Goal: Task Accomplishment & Management: Complete application form

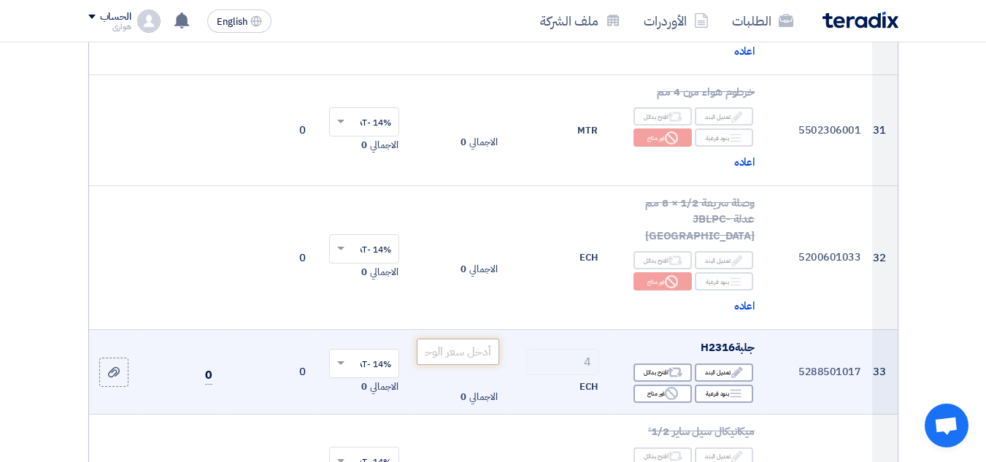
click at [456, 349] on input "number" at bounding box center [458, 352] width 82 height 26
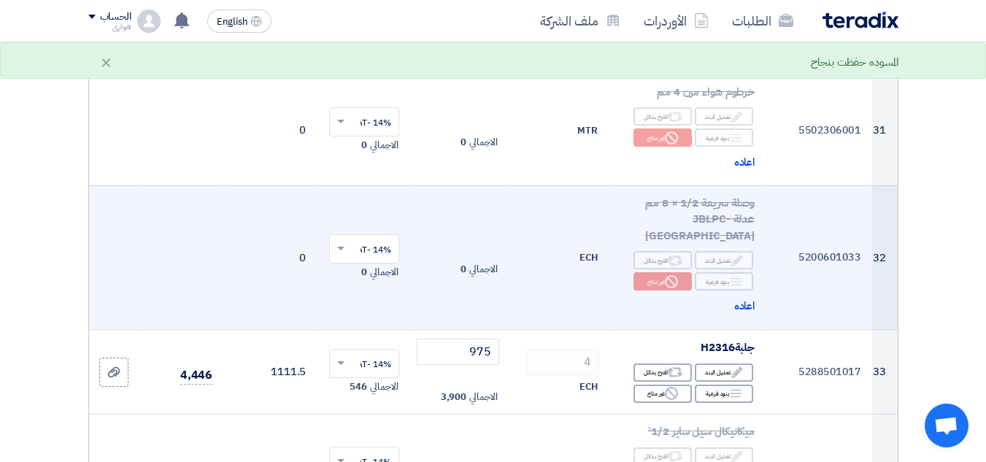
type input "975"
click at [190, 278] on td at bounding box center [181, 257] width 85 height 144
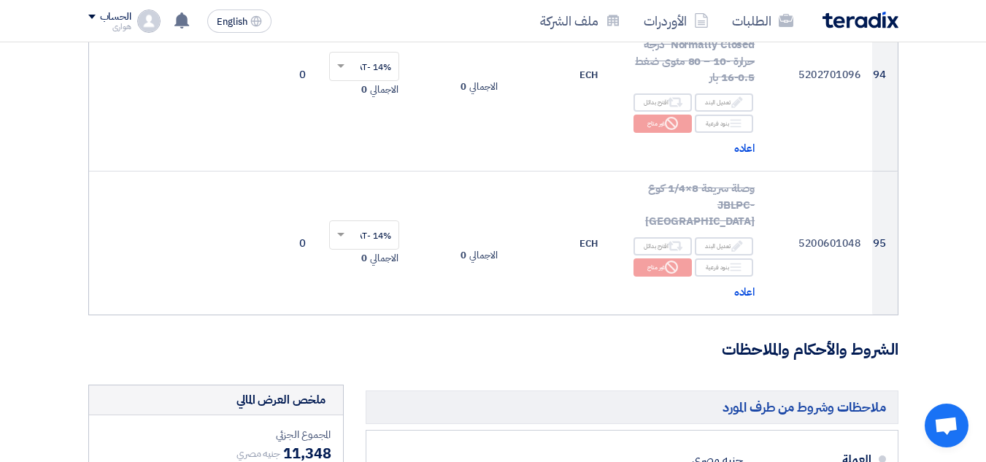
scroll to position [11756, 0]
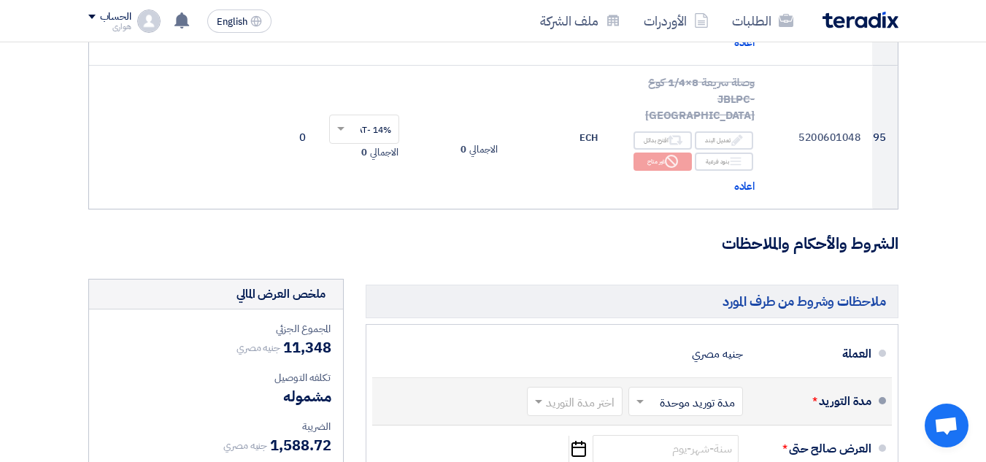
click at [632, 394] on span at bounding box center [638, 401] width 18 height 15
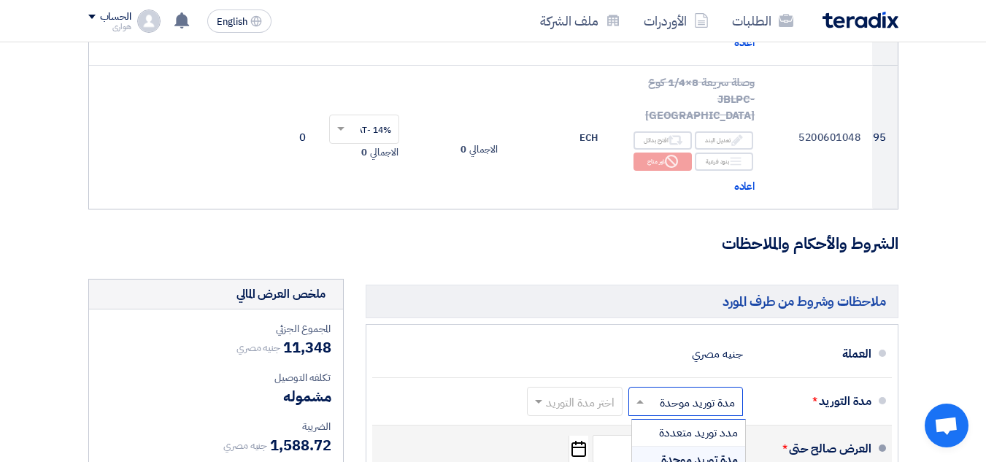
click at [658, 447] on div "مدة توريد موحدة" at bounding box center [688, 460] width 113 height 26
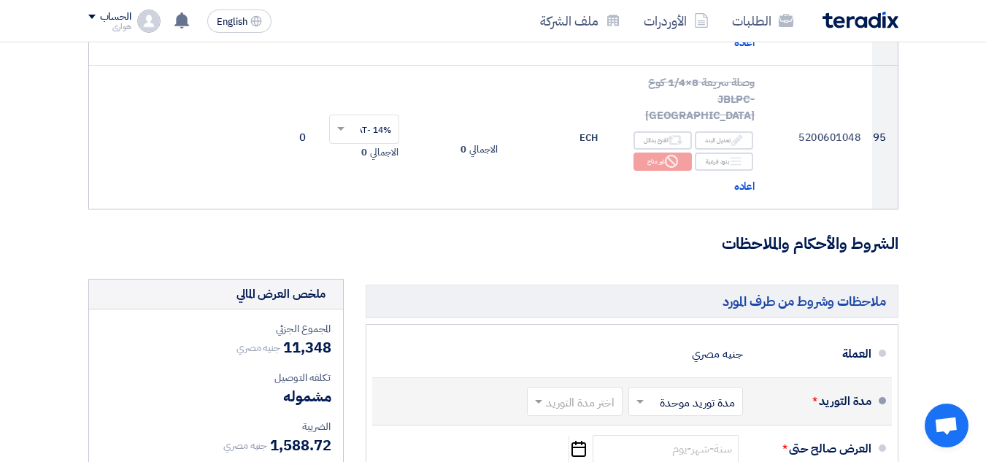
click at [537, 394] on span at bounding box center [537, 401] width 18 height 15
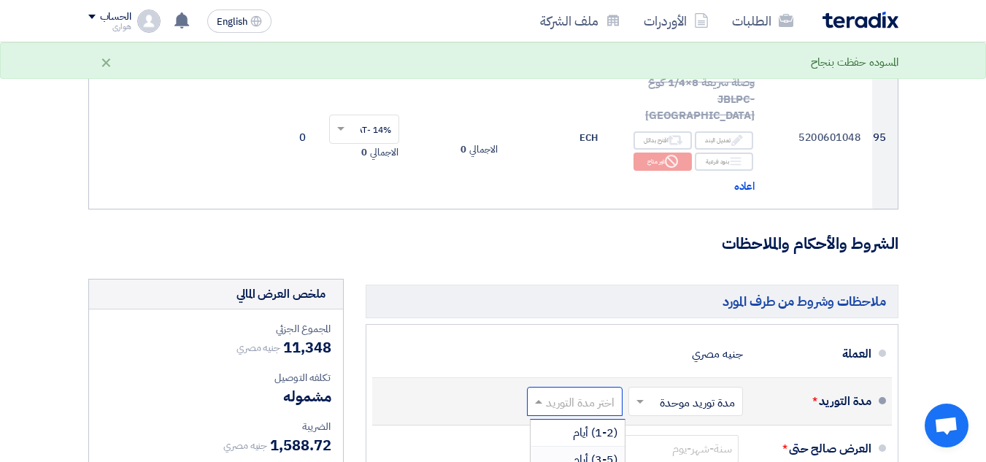
click at [571, 447] on div "(3-5) أيام" at bounding box center [578, 460] width 94 height 27
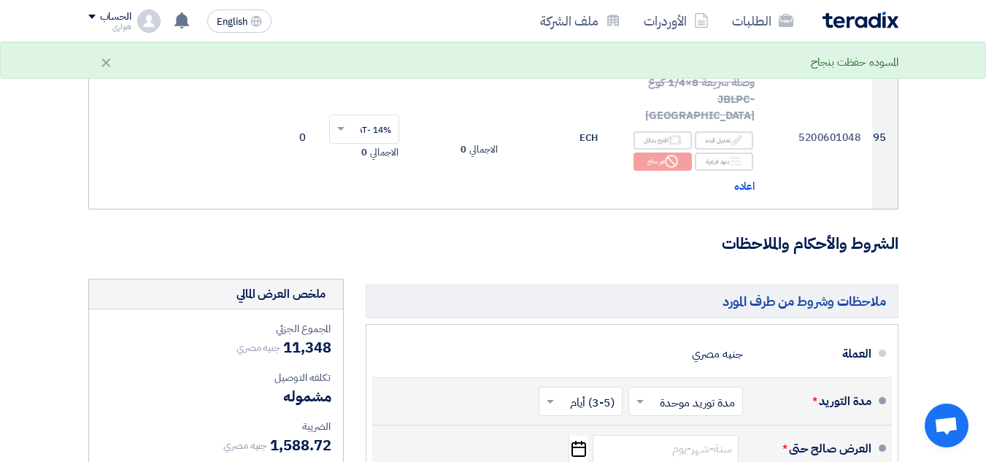
click at [589, 432] on div "العرض صالح حتى * Pick a date" at bounding box center [628, 449] width 488 height 35
click at [578, 441] on use "button" at bounding box center [579, 449] width 15 height 16
select select "10"
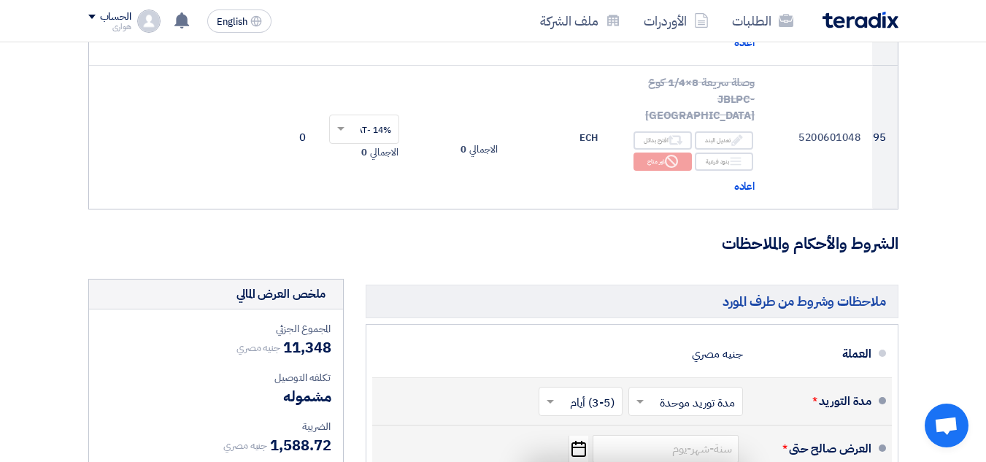
type input "10/10/2025"
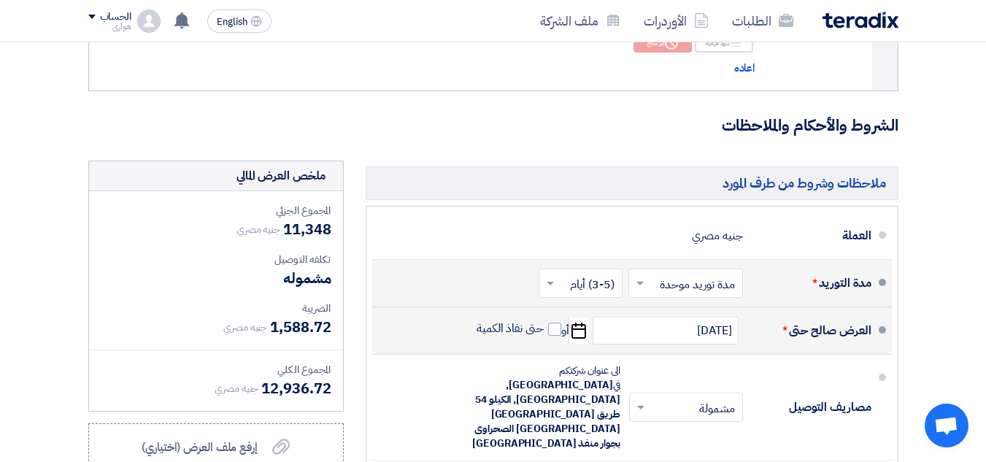
scroll to position [11902, 0]
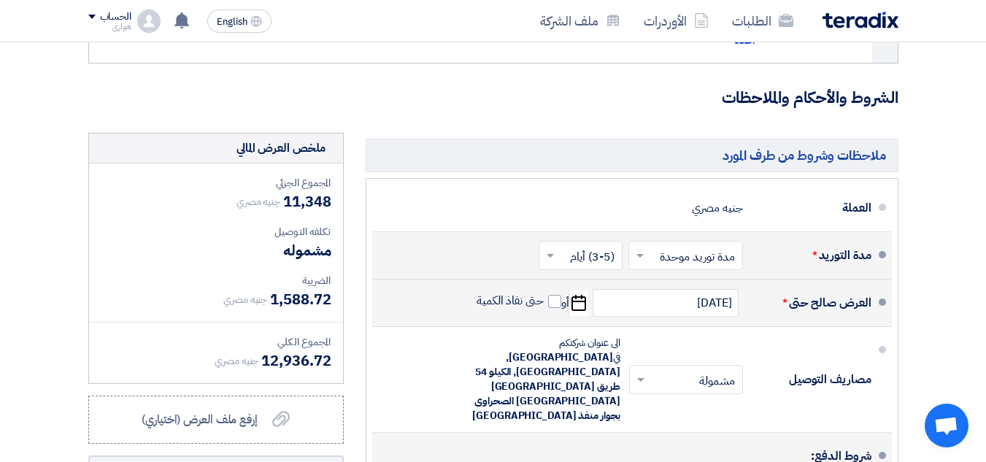
type input "100"
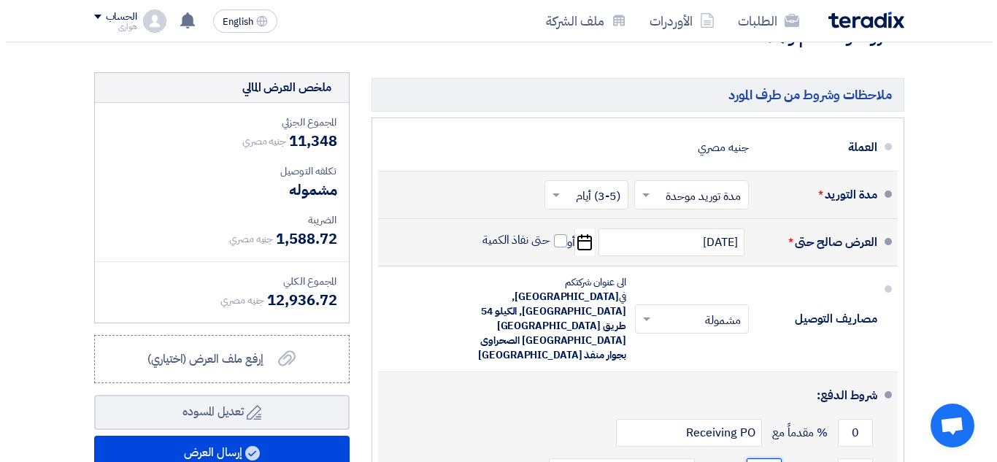
scroll to position [11975, 0]
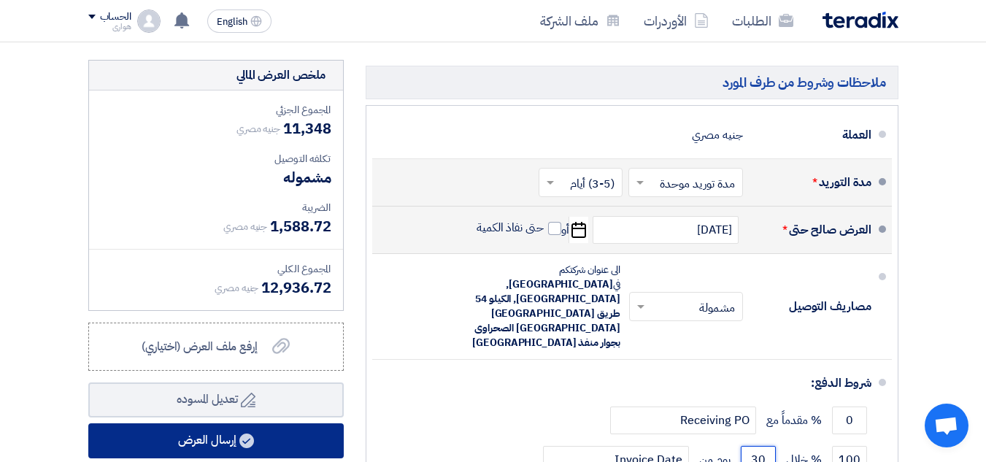
type input "30"
click at [231, 423] on button "إرسال العرض" at bounding box center [216, 440] width 256 height 35
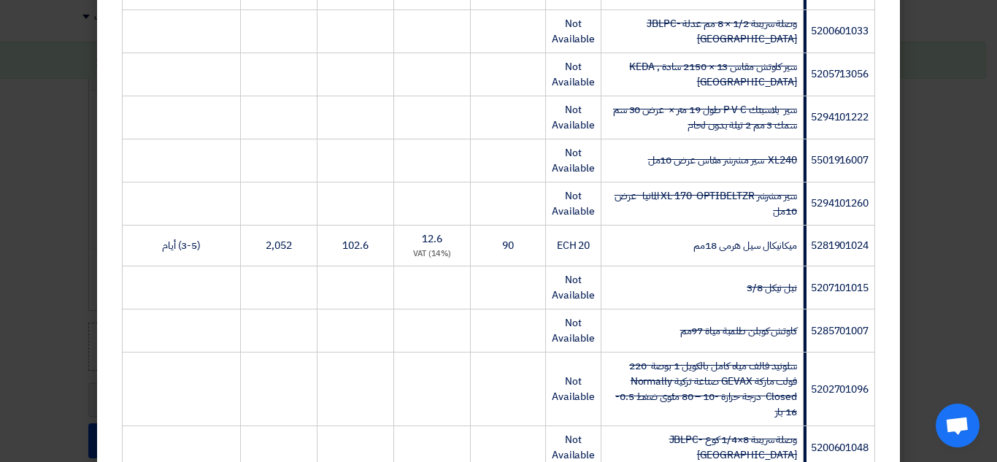
scroll to position [4249, 0]
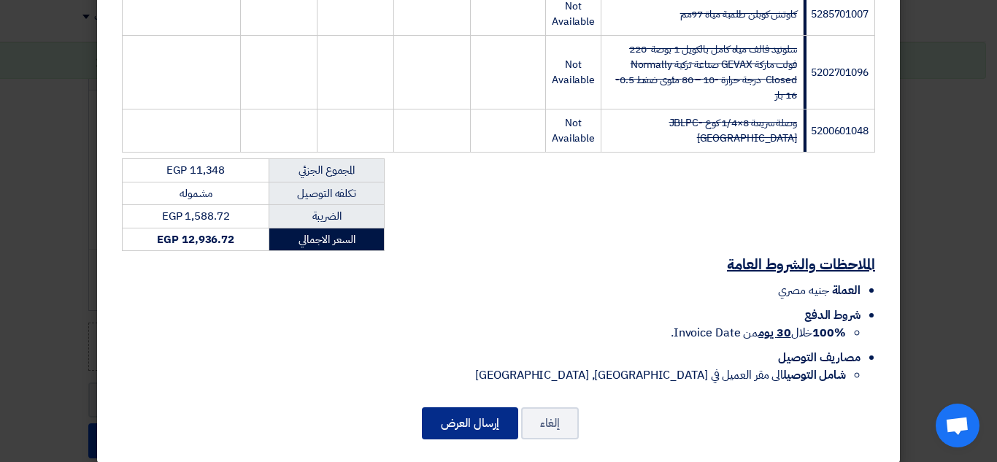
click at [474, 412] on button "إرسال العرض" at bounding box center [470, 423] width 96 height 32
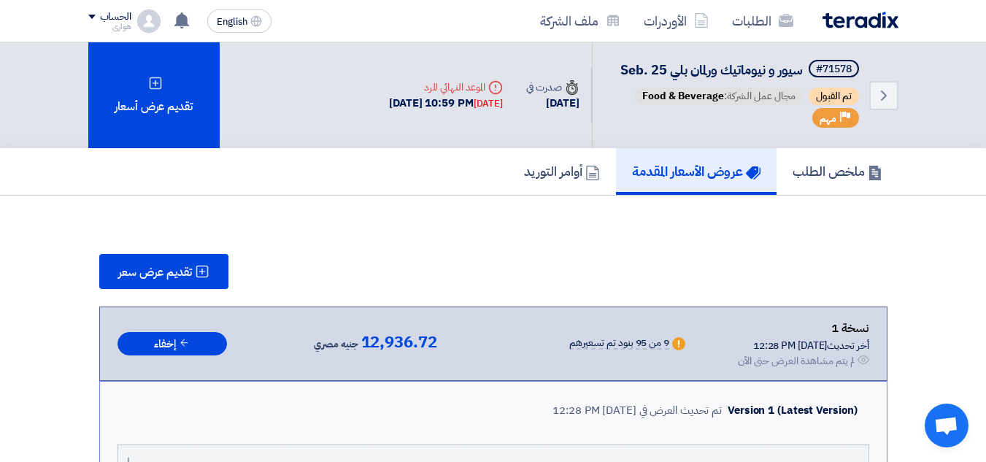
click at [952, 1] on nav "الطلبات الأوردرات ملف الشركة English EN تعديل جديد خاص بطلب شراء "سيور و نيومات…" at bounding box center [493, 21] width 986 height 42
click at [686, 174] on h5 "عروض الأسعار المقدمة" at bounding box center [696, 171] width 129 height 17
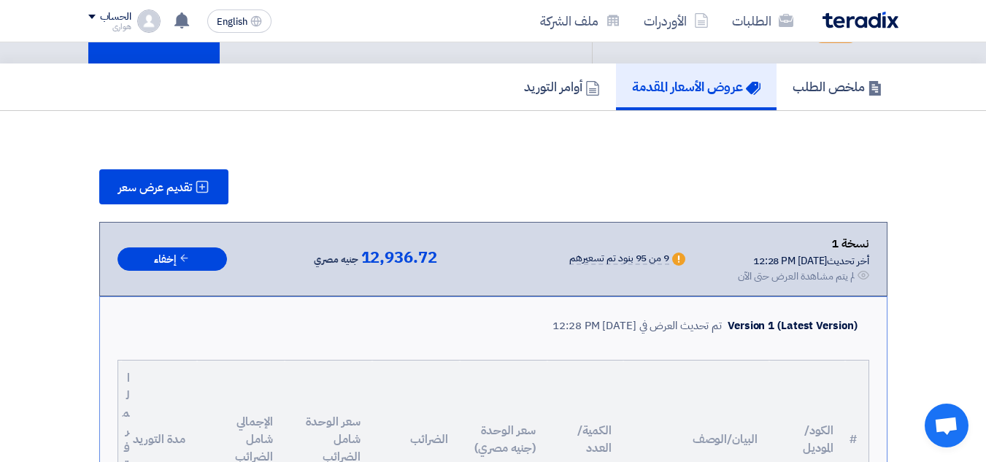
scroll to position [73, 0]
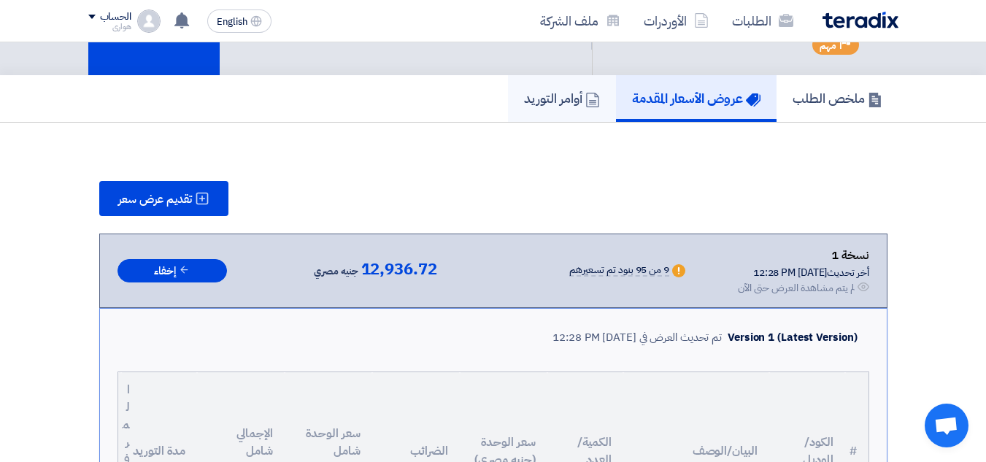
click at [528, 107] on h5 "أوامر التوريد" at bounding box center [562, 98] width 76 height 17
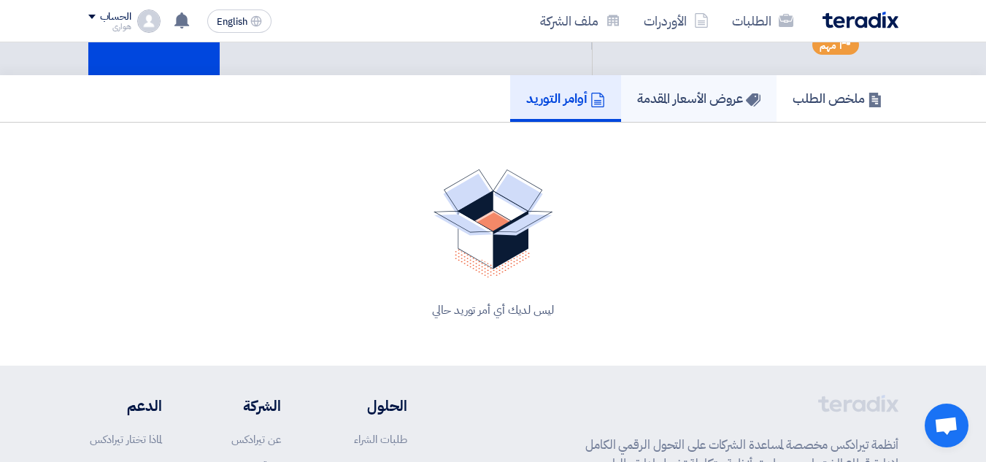
click at [710, 109] on link "عروض الأسعار المقدمة" at bounding box center [699, 98] width 156 height 47
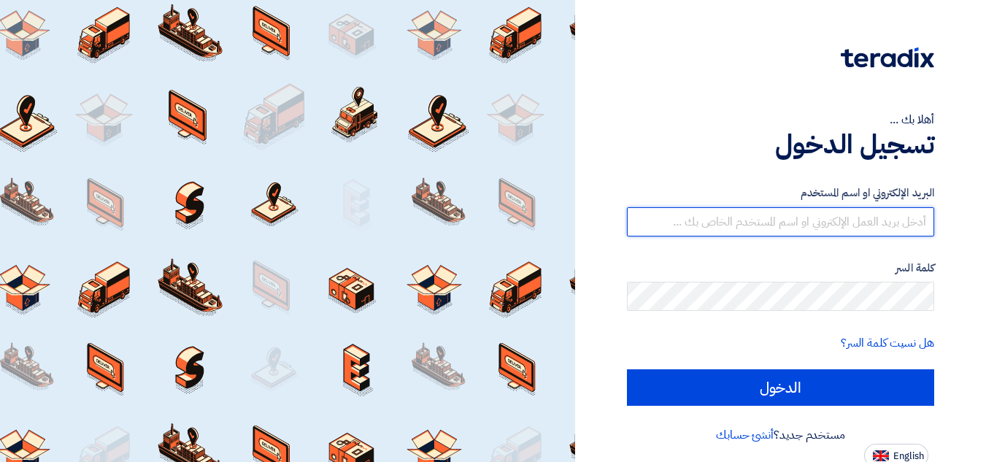
type input "[EMAIL_ADDRESS][DOMAIN_NAME]"
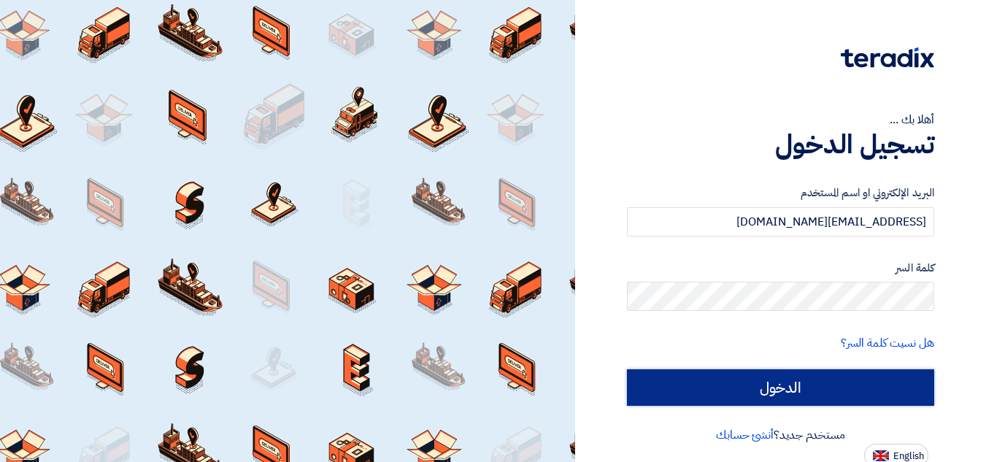
click at [694, 391] on input "الدخول" at bounding box center [780, 387] width 307 height 37
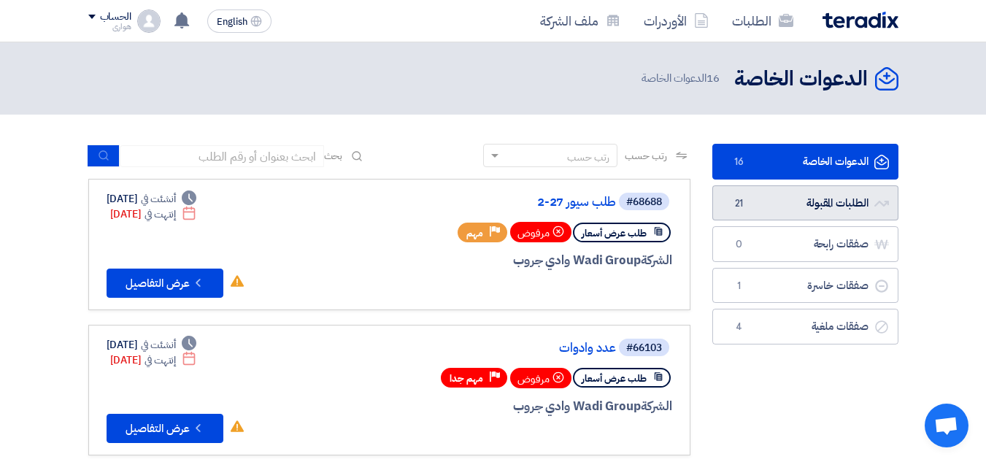
click at [778, 201] on link "الطلبات المقبولة الطلبات المقبولة 21" at bounding box center [806, 203] width 186 height 36
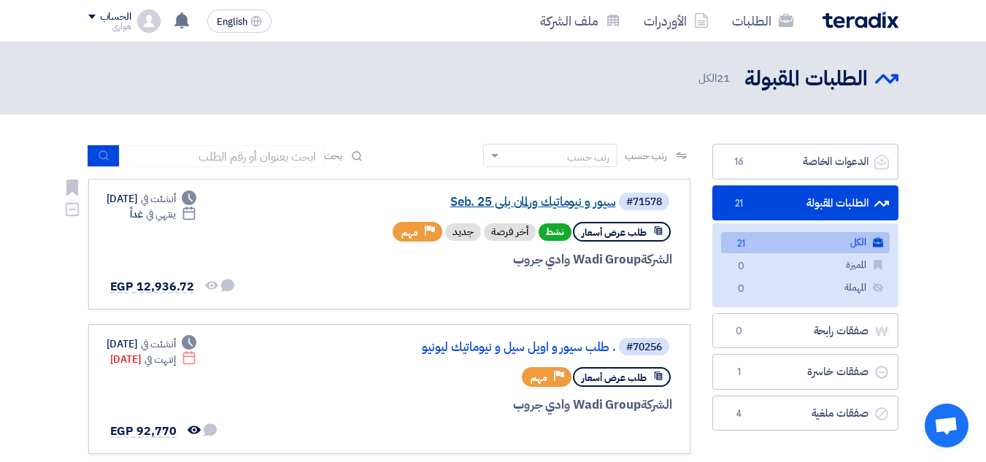
click at [518, 197] on link "سيور و نيوماتيك ورلمان بلي Seb. 25" at bounding box center [470, 202] width 292 height 13
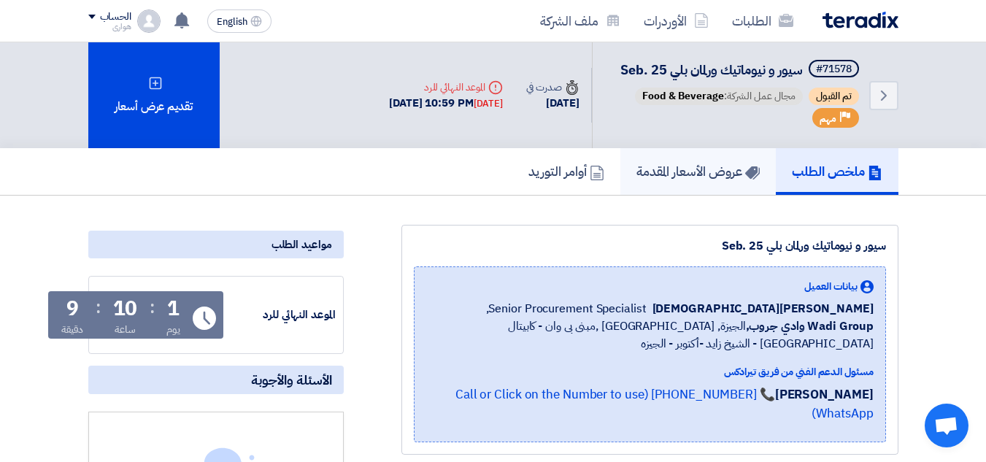
click at [621, 167] on link "عروض الأسعار المقدمة" at bounding box center [699, 171] width 156 height 47
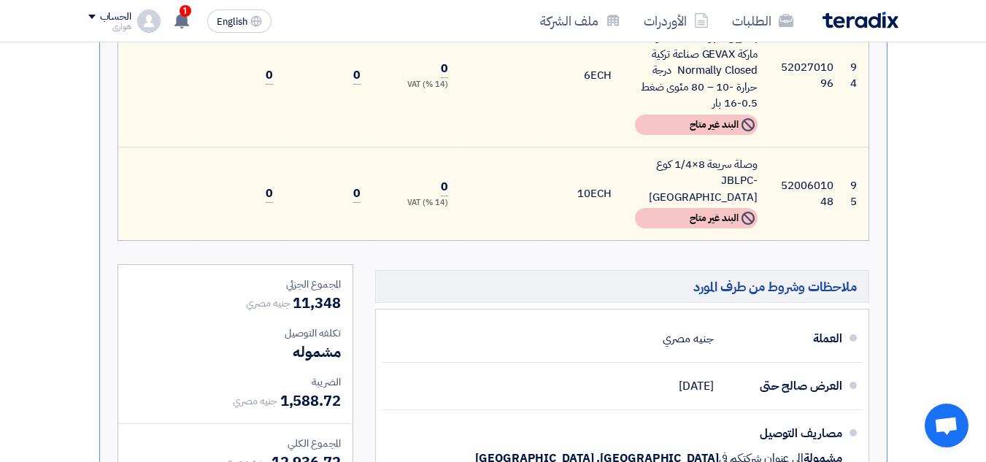
scroll to position [7521, 0]
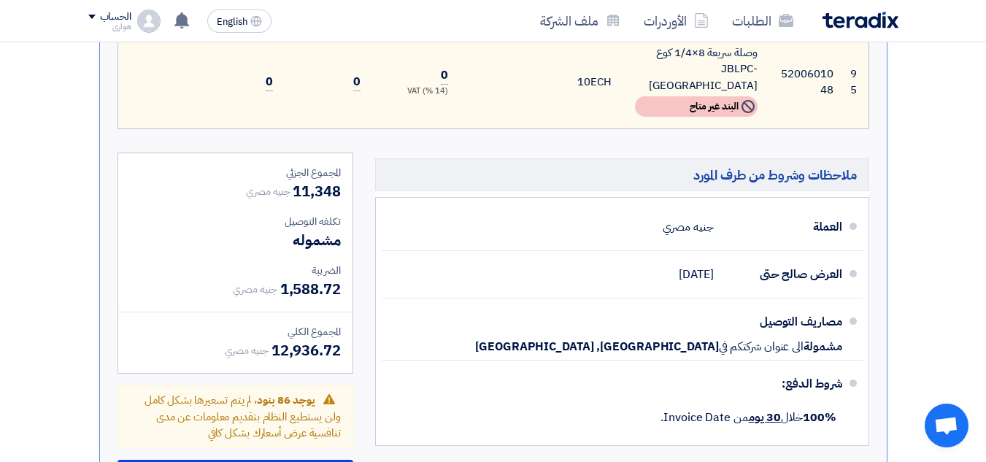
scroll to position [7630, 0]
